Goal: Find specific page/section: Find specific page/section

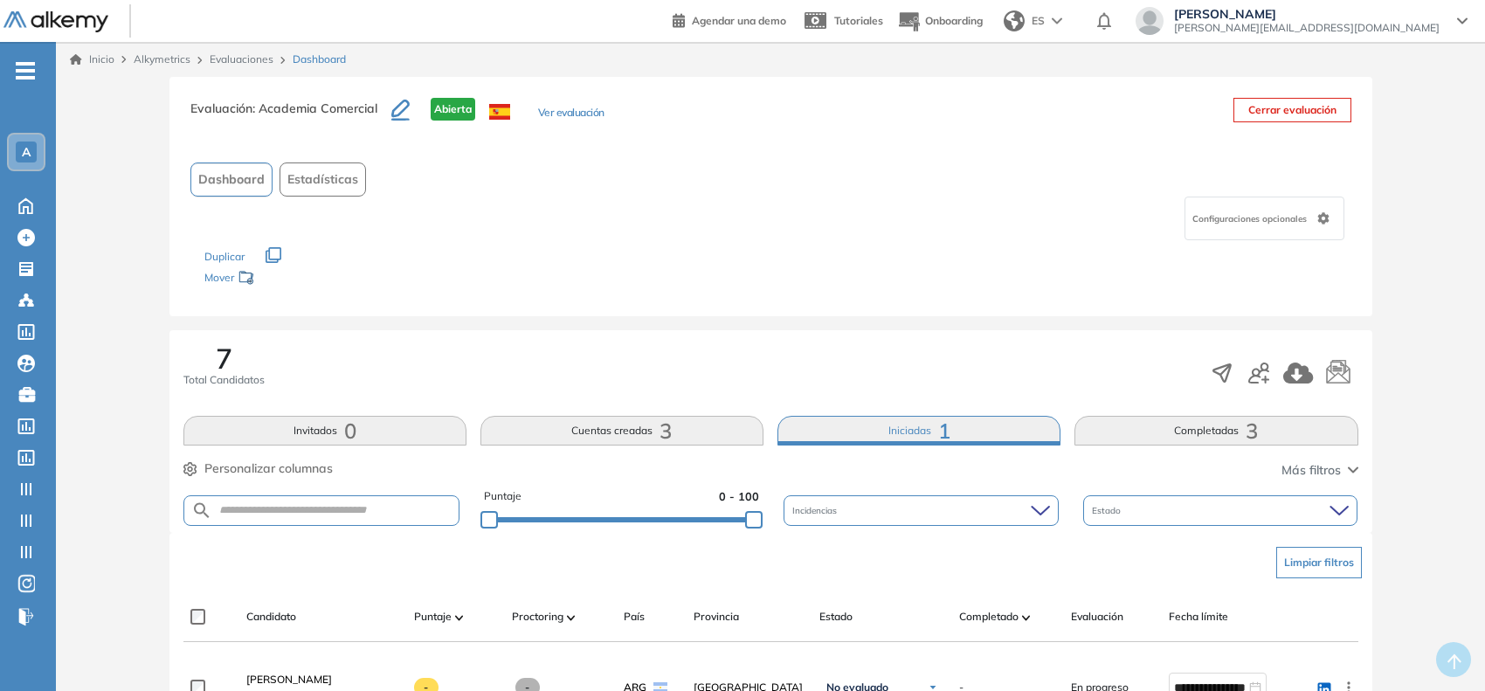
click at [584, 433] on button "Cuentas creadas 3" at bounding box center [621, 431] width 283 height 30
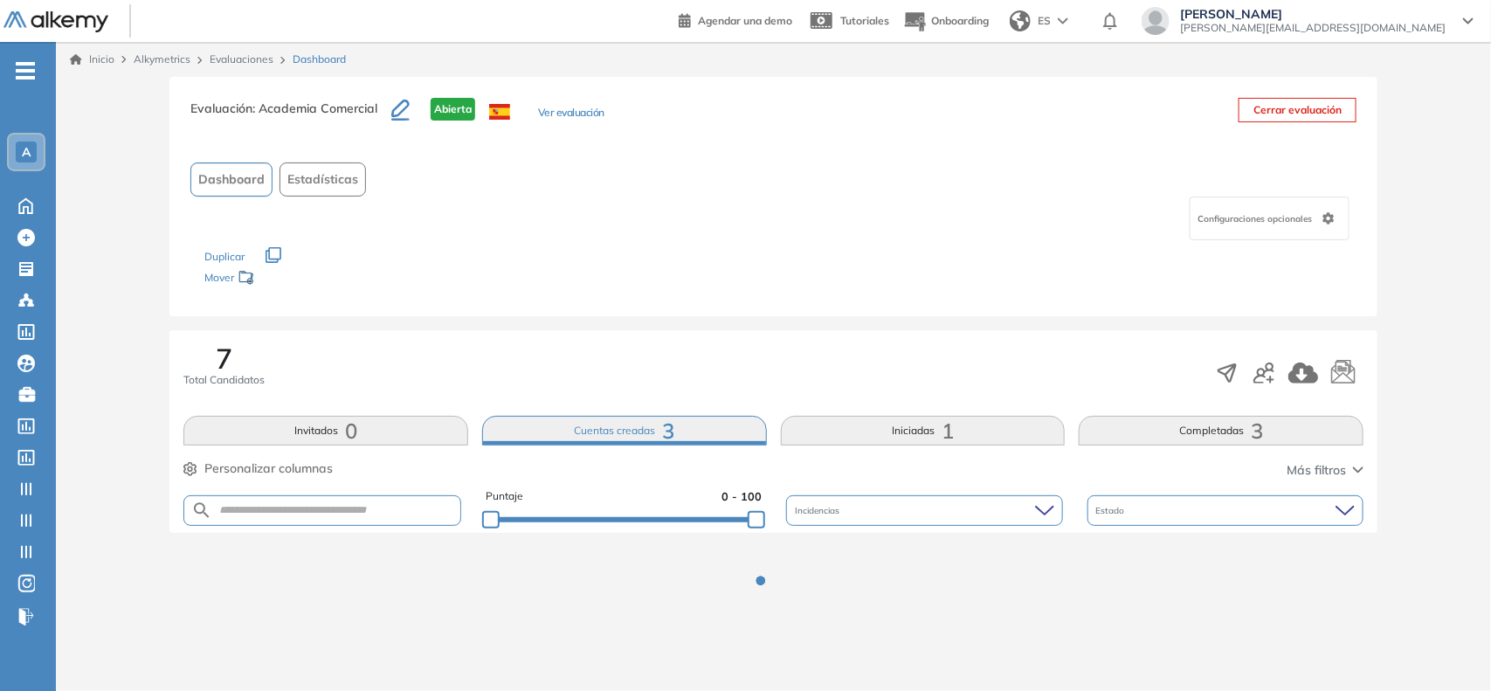
click at [406, 435] on button "Invitados 0" at bounding box center [325, 431] width 285 height 30
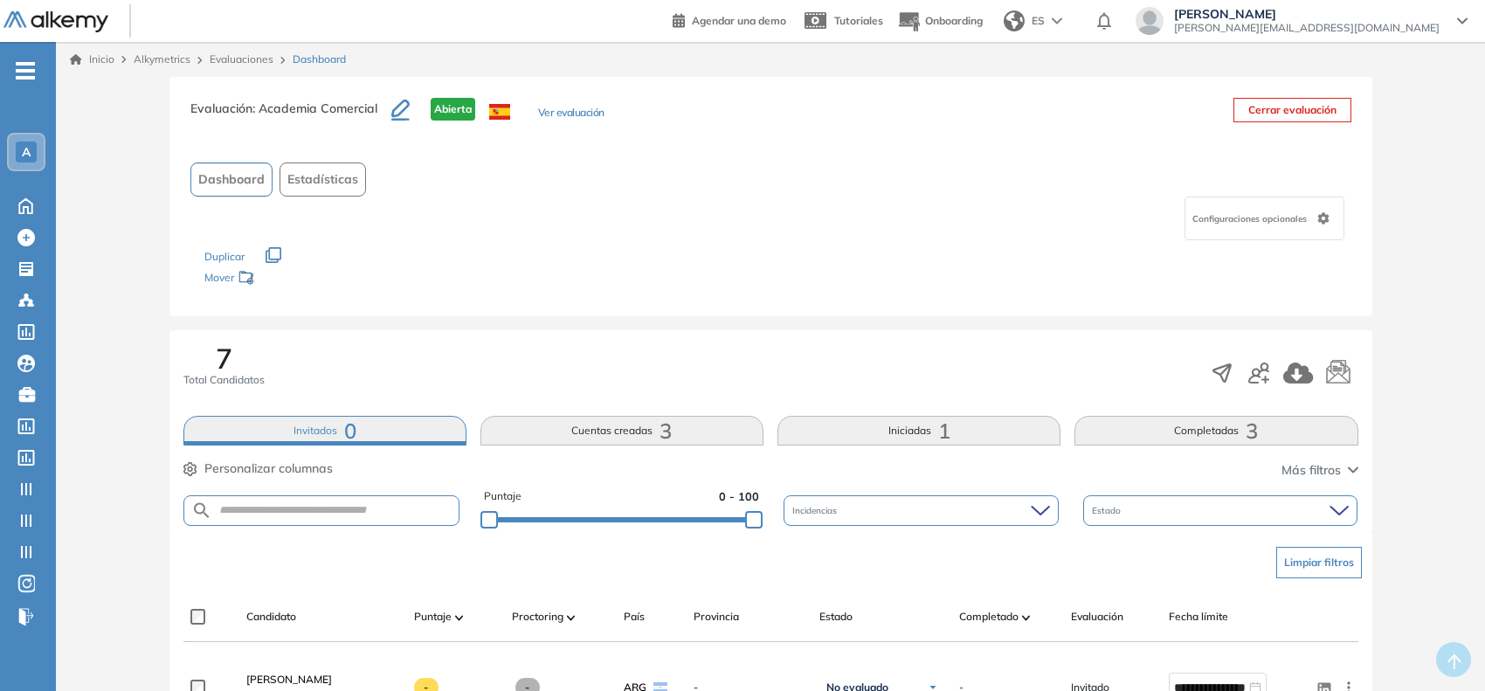
click at [1208, 422] on button "Completadas 3" at bounding box center [1216, 431] width 283 height 30
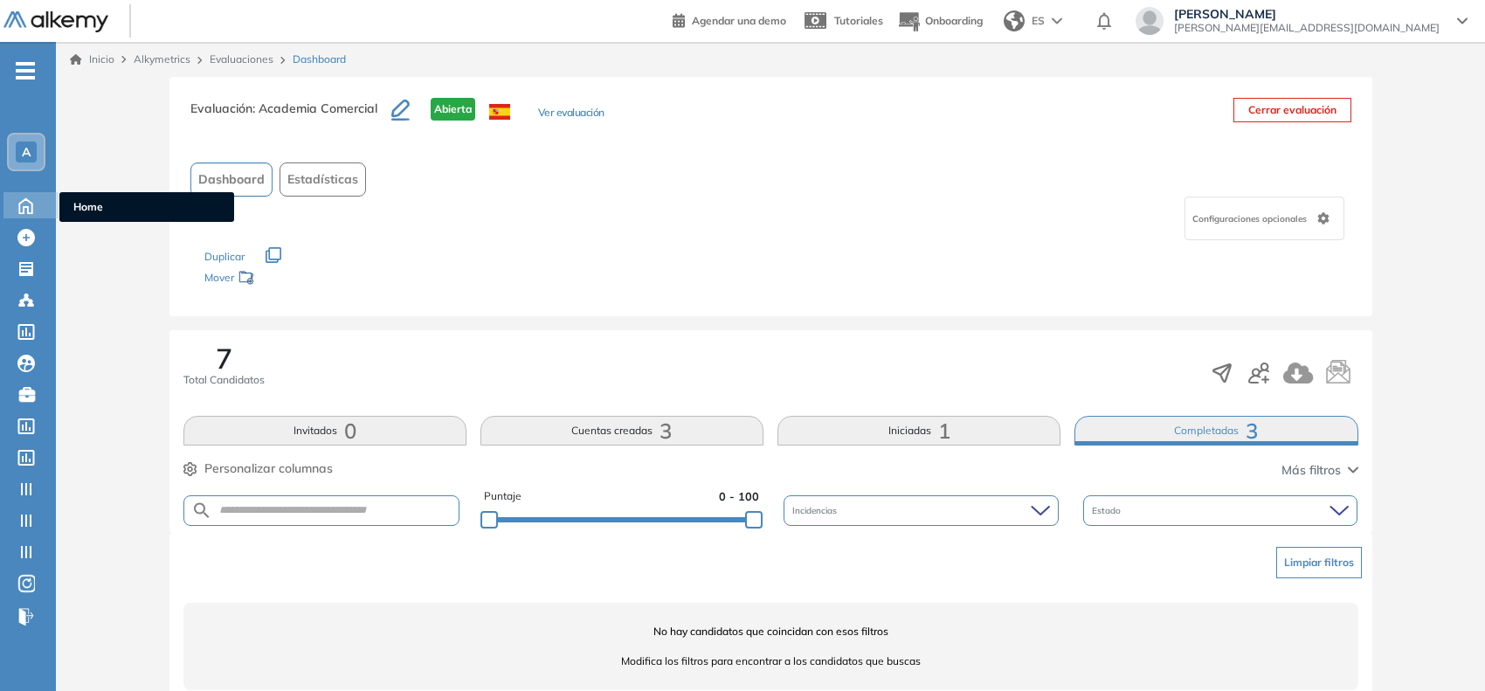
click at [35, 210] on icon at bounding box center [25, 204] width 31 height 21
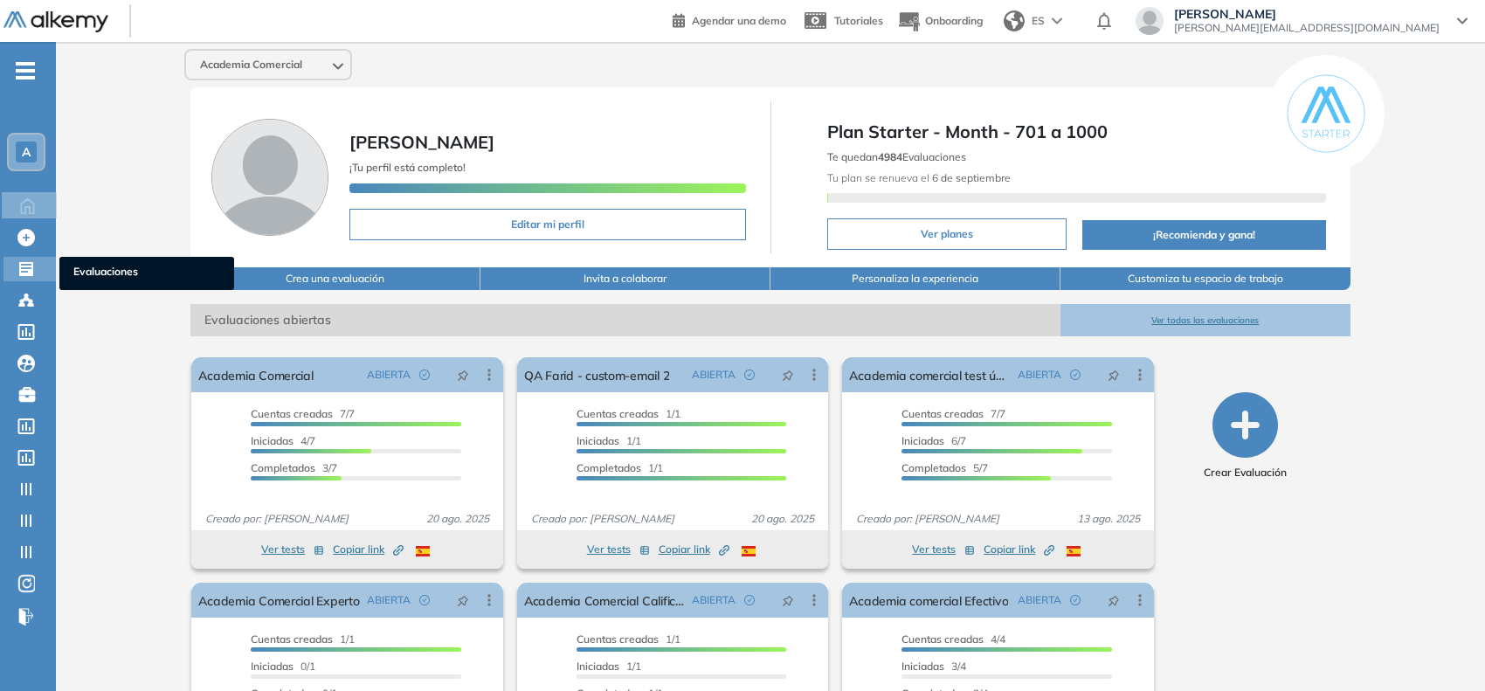
click at [23, 264] on icon at bounding box center [26, 269] width 14 height 14
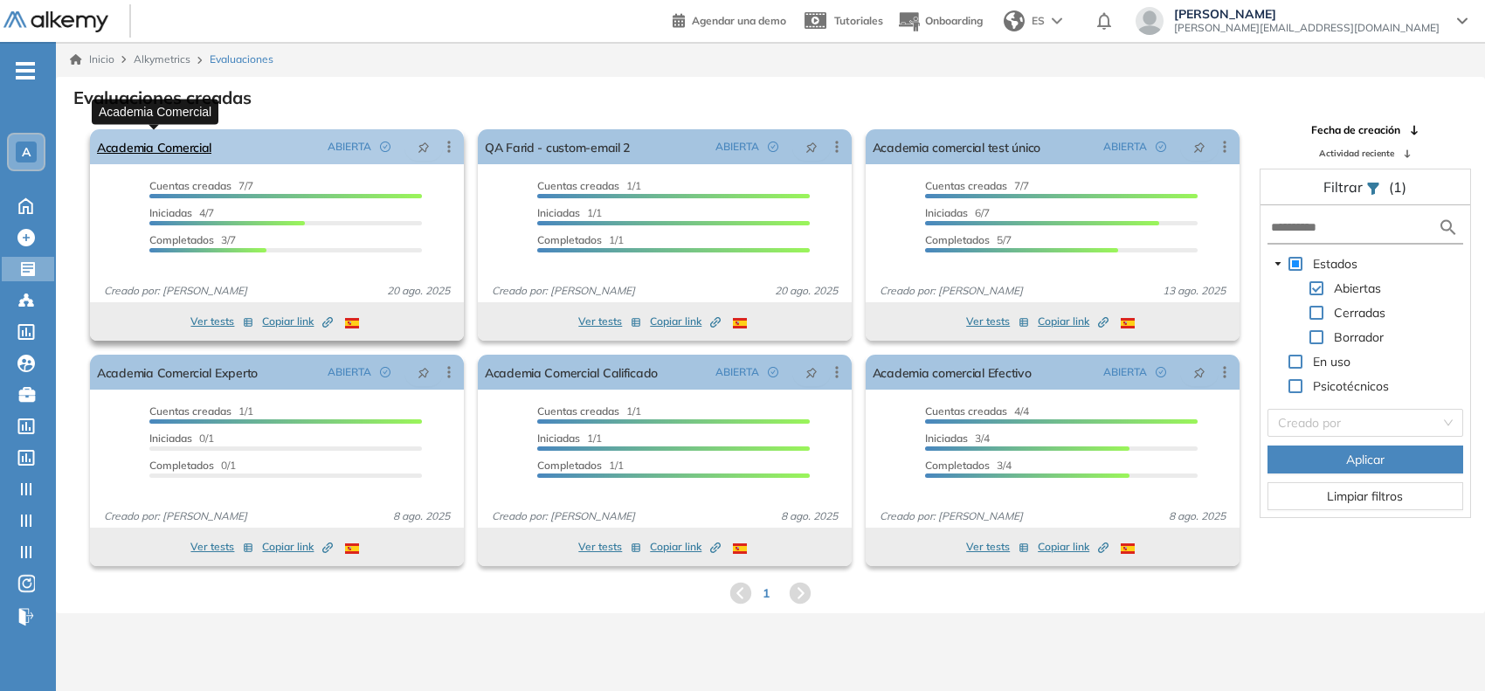
click at [140, 144] on link "Academia Comercial" at bounding box center [154, 146] width 114 height 35
